Goal: Use online tool/utility

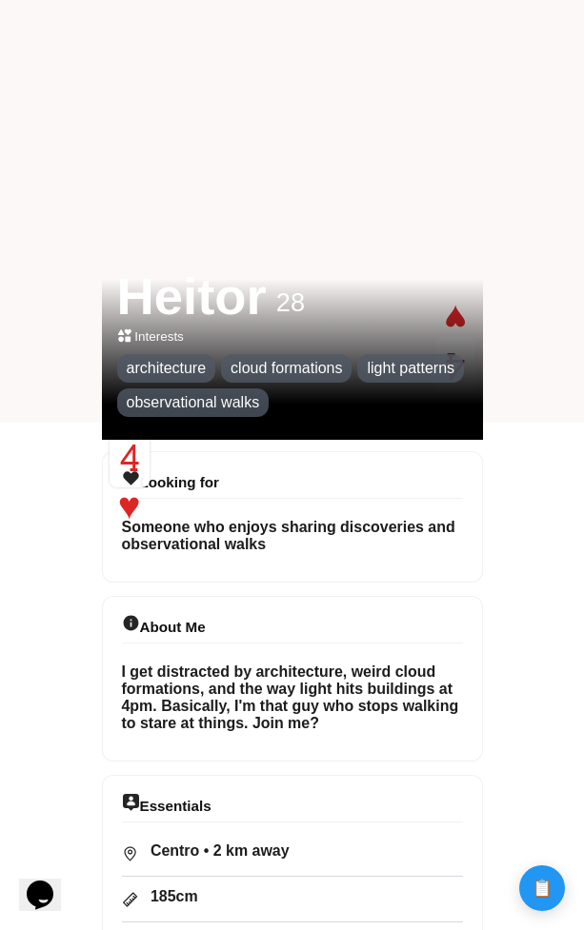
scroll to position [508, 0]
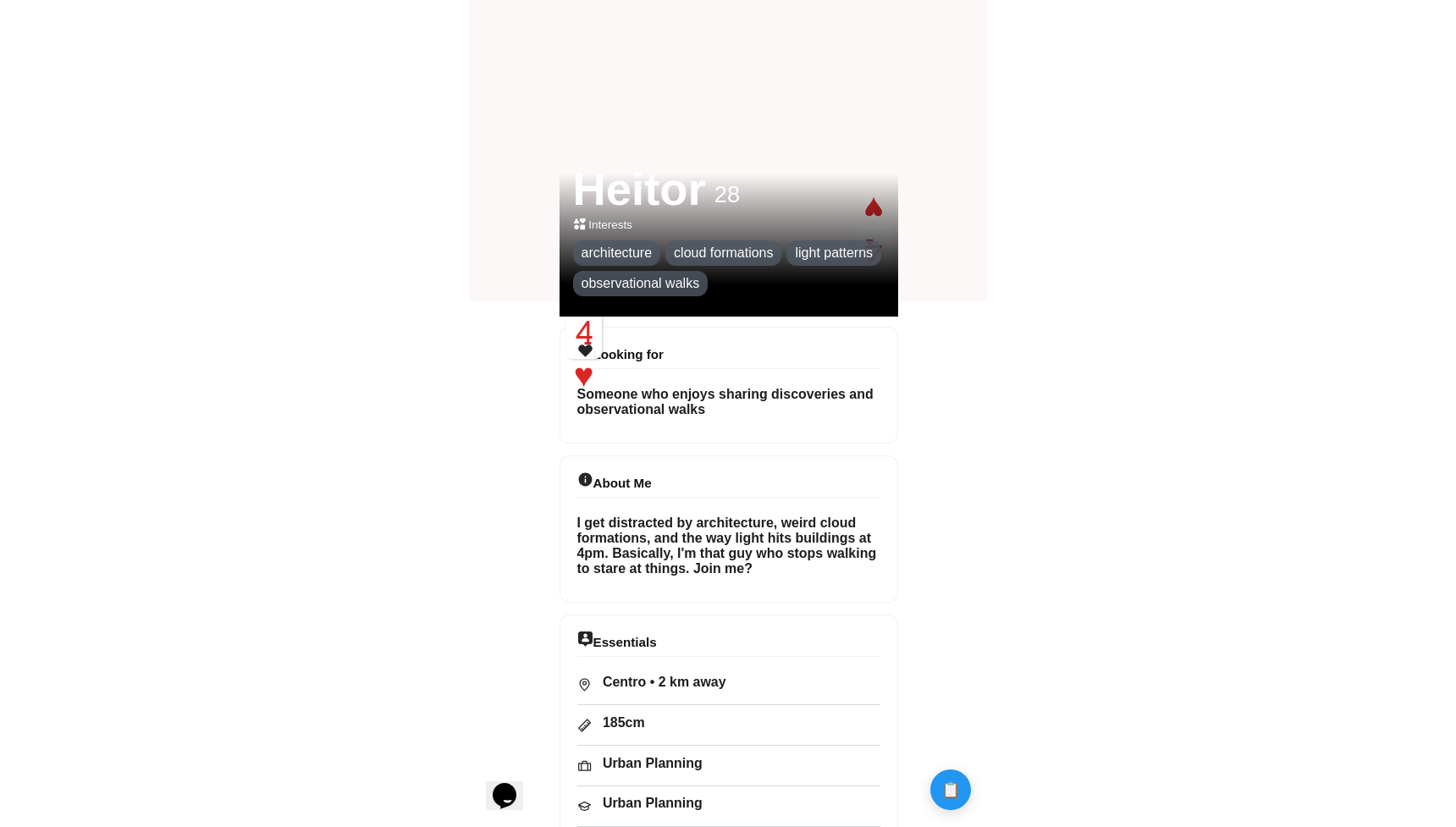
scroll to position [525, 0]
